Goal: Information Seeking & Learning: Learn about a topic

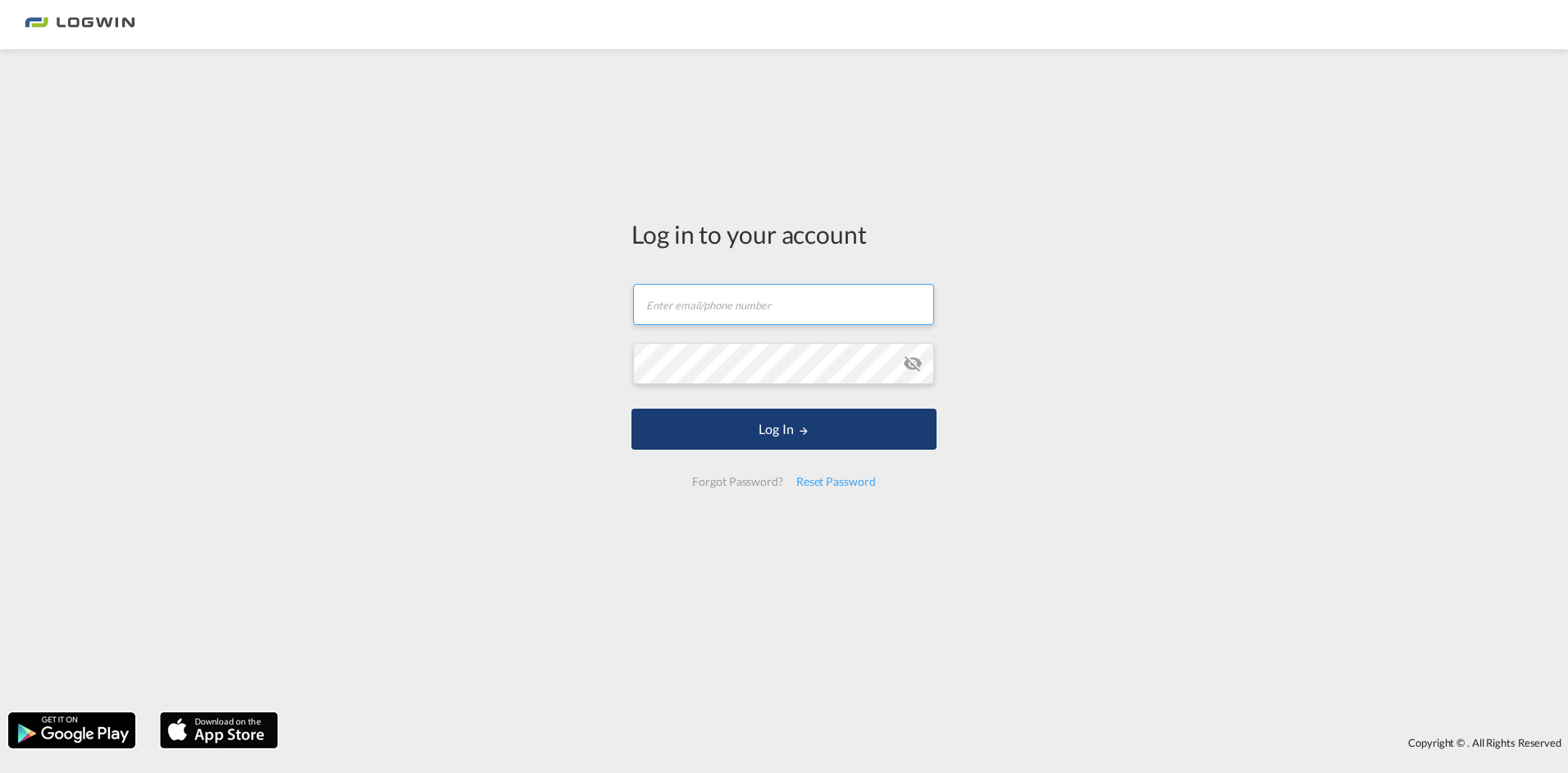
type input "[PERSON_NAME][EMAIL_ADDRESS][PERSON_NAME][DOMAIN_NAME]"
click at [715, 414] on button "Log In" at bounding box center [784, 429] width 305 height 41
